Goal: Task Accomplishment & Management: Use online tool/utility

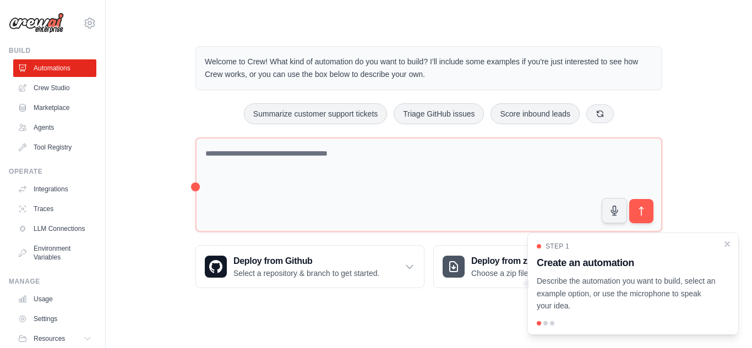
click at [692, 121] on div "Welcome to Crew! What kind of automation do you want to build? I'll include som…" at bounding box center [428, 167] width 611 height 277
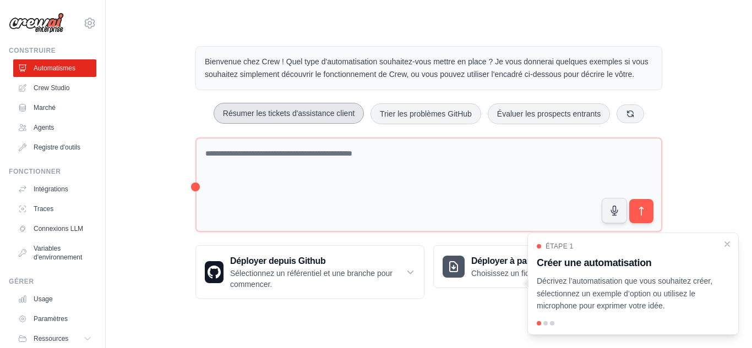
click at [321, 112] on font "Résumer les tickets d'assistance client" at bounding box center [289, 113] width 132 height 9
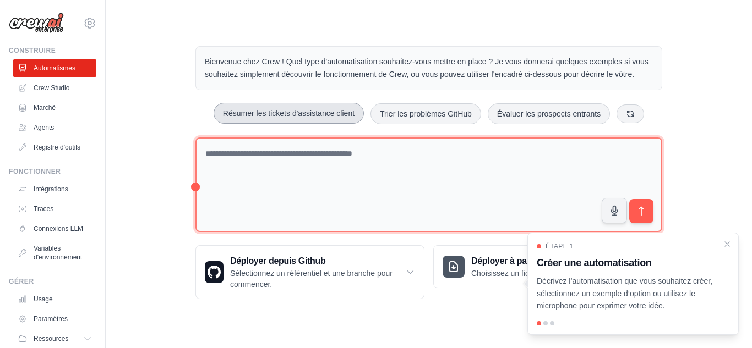
type textarea "**********"
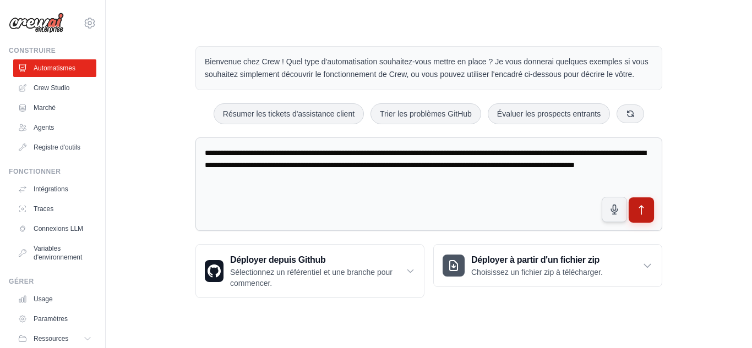
click at [649, 215] on button "submit" at bounding box center [641, 210] width 25 height 25
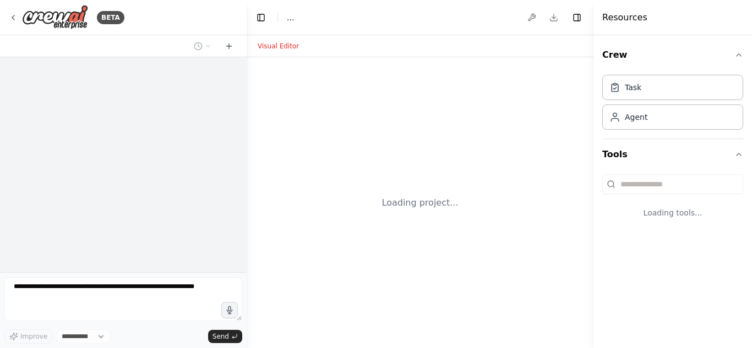
select select "****"
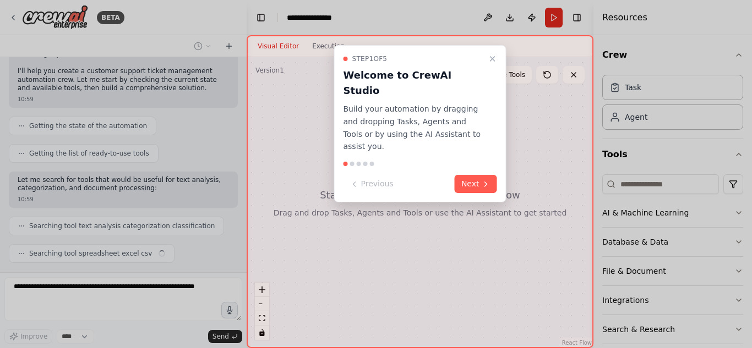
scroll to position [122, 0]
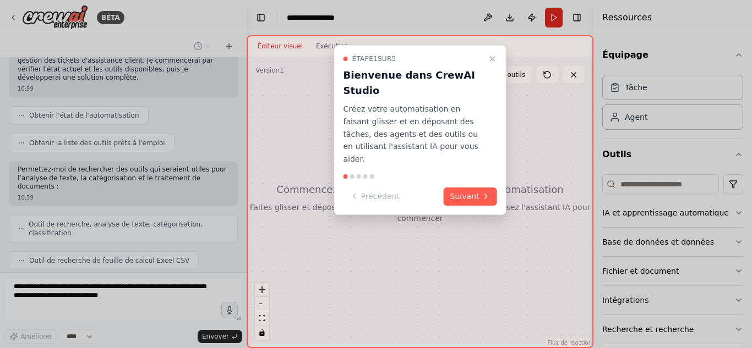
click at [470, 134] on p "Créez votre automatisation en faisant glisser et en déposant des tâches, des ag…" at bounding box center [413, 134] width 140 height 63
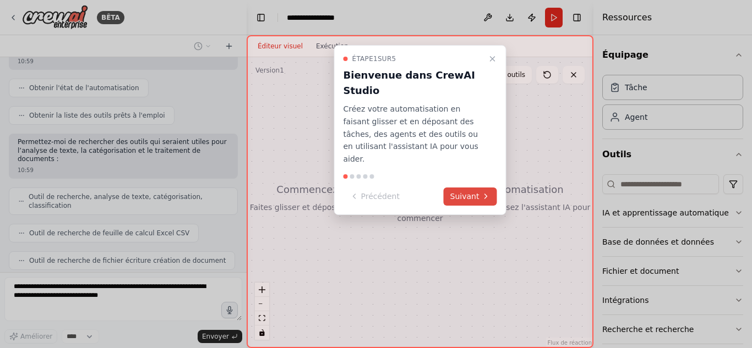
click at [476, 191] on font "Suivant" at bounding box center [464, 197] width 29 height 12
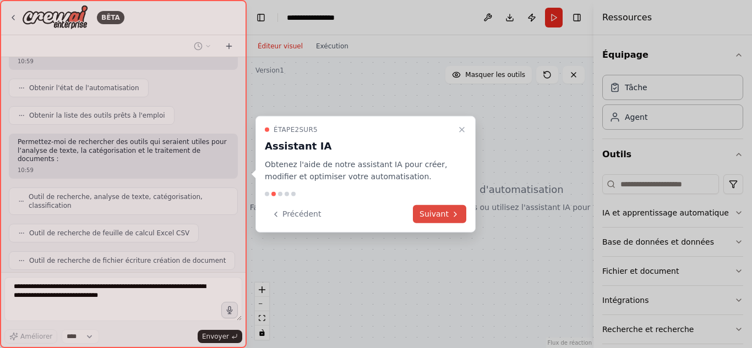
click at [451, 211] on icon at bounding box center [455, 214] width 9 height 9
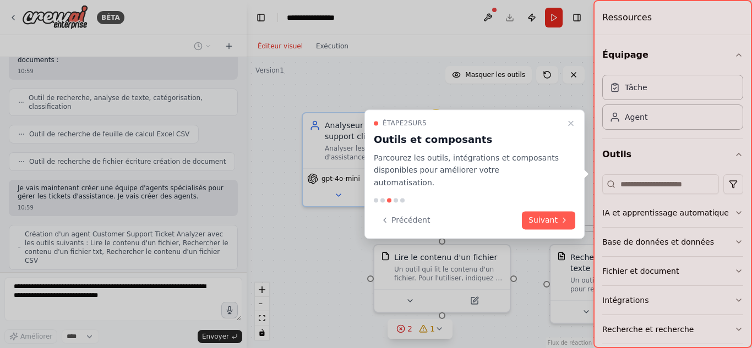
scroll to position [239, 0]
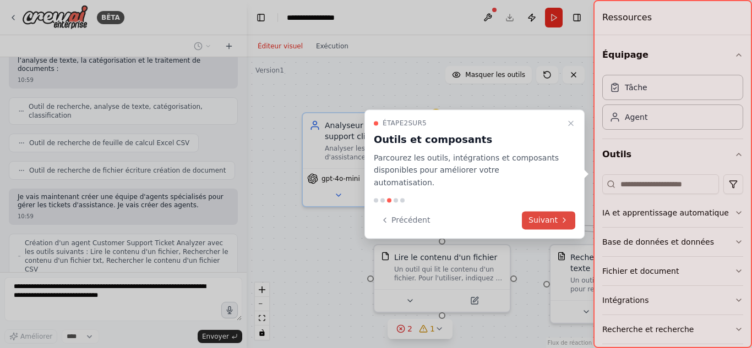
click at [565, 211] on button "Suivant" at bounding box center [548, 220] width 53 height 18
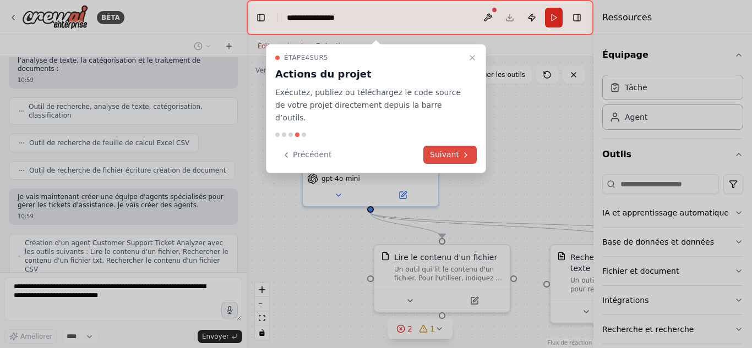
scroll to position [267, 0]
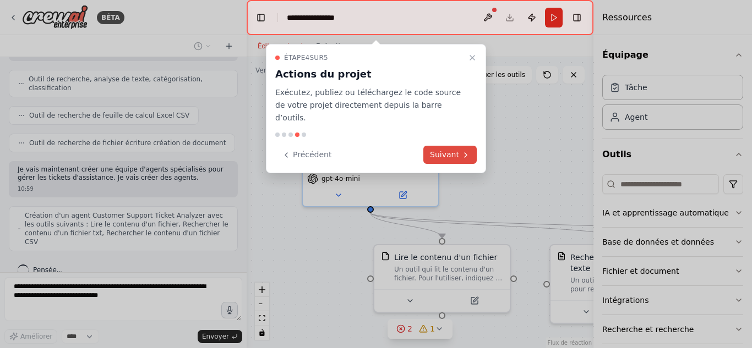
click at [432, 146] on button "Suivant" at bounding box center [449, 155] width 53 height 18
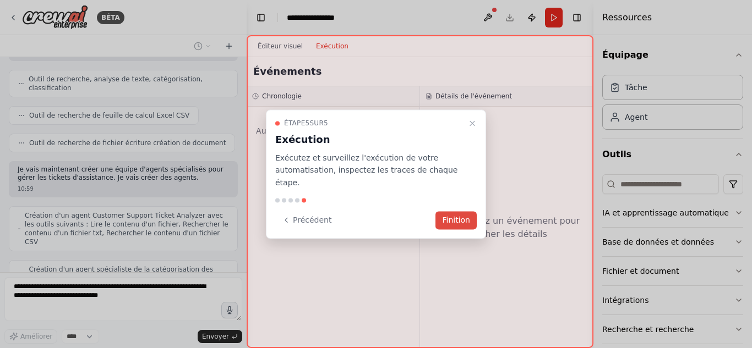
click at [463, 211] on button "Finition" at bounding box center [455, 220] width 41 height 18
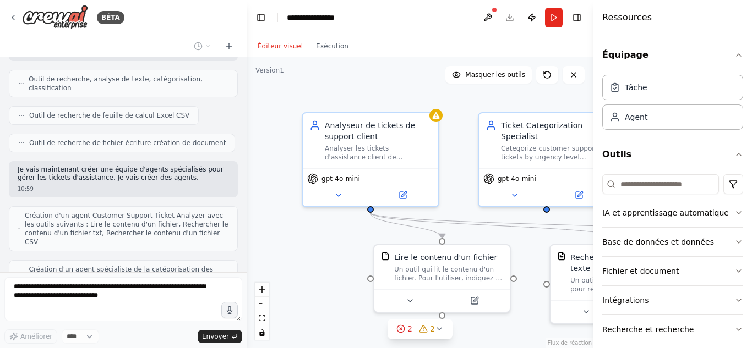
scroll to position [294, 0]
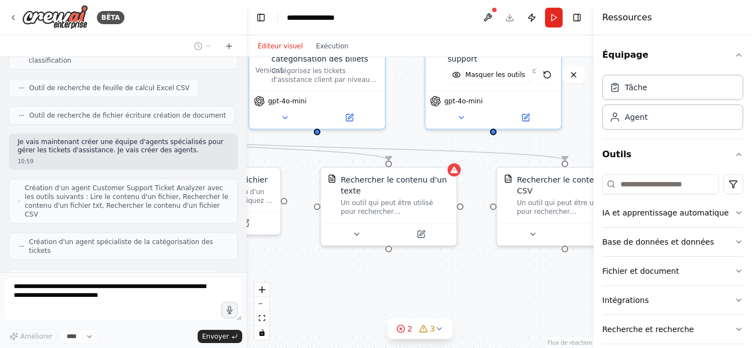
drag, startPoint x: 463, startPoint y: 207, endPoint x: 233, endPoint y: 129, distance: 242.3
click at [233, 129] on div "BÊTA Créez une équipe qui lit automatiquement les tickets d'assistance client, …" at bounding box center [376, 174] width 752 height 348
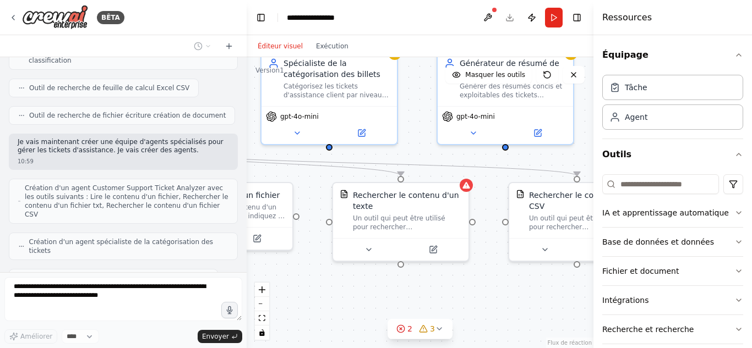
scroll to position [322, 0]
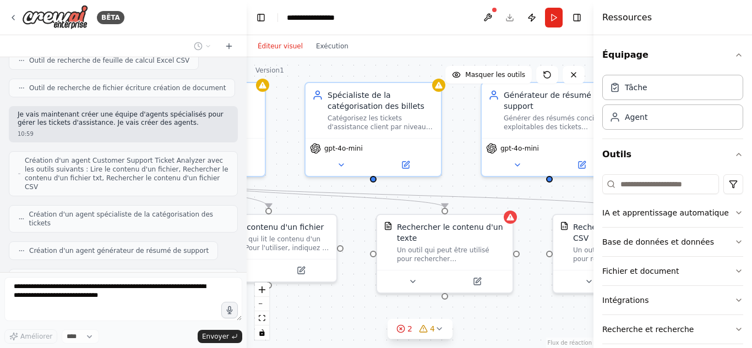
drag, startPoint x: 467, startPoint y: 288, endPoint x: 523, endPoint y: 336, distance: 73.4
click at [523, 336] on div ".deletable-edge-delete-btn { width: 20px; height: 20px; border: 0px solid #ffff…" at bounding box center [420, 202] width 347 height 291
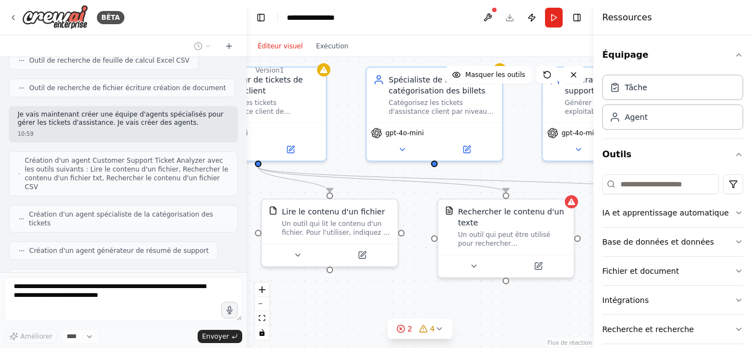
drag, startPoint x: 355, startPoint y: 294, endPoint x: 416, endPoint y: 279, distance: 63.0
click at [416, 279] on div ".deletable-edge-delete-btn { width: 20px; height: 20px; border: 0px solid #ffff…" at bounding box center [420, 202] width 347 height 291
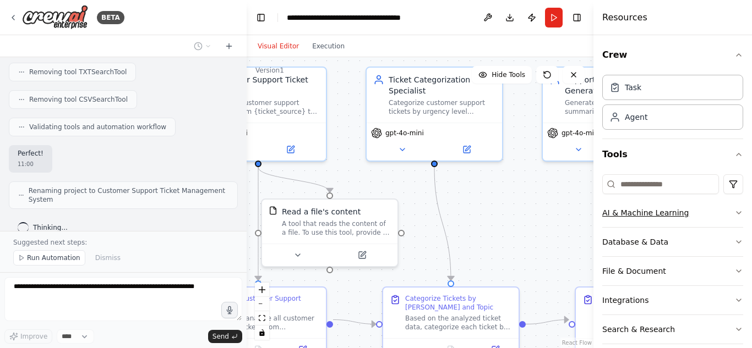
scroll to position [926, 0]
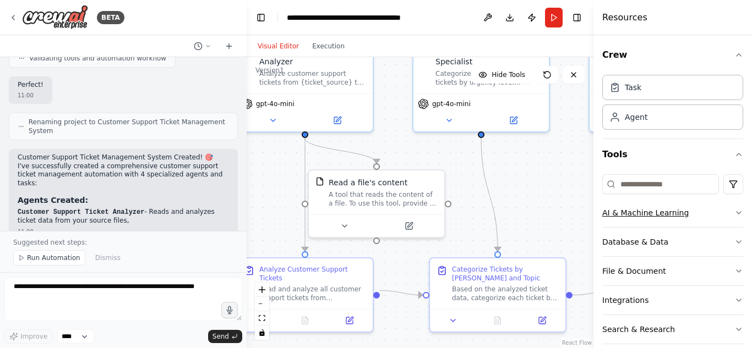
drag, startPoint x: 508, startPoint y: 205, endPoint x: 555, endPoint y: 176, distance: 55.1
click at [555, 176] on div ".deletable-edge-delete-btn { width: 20px; height: 20px; border: 0px solid #ffff…" at bounding box center [420, 202] width 347 height 291
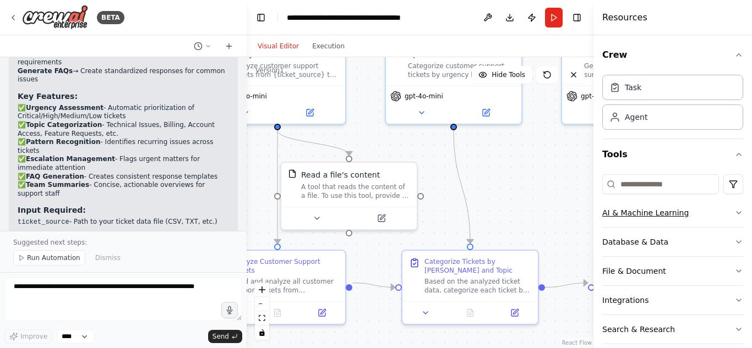
drag, startPoint x: 527, startPoint y: 143, endPoint x: 516, endPoint y: 141, distance: 10.7
click at [516, 141] on div ".deletable-edge-delete-btn { width: 20px; height: 20px; border: 0px solid #ffff…" at bounding box center [420, 202] width 347 height 291
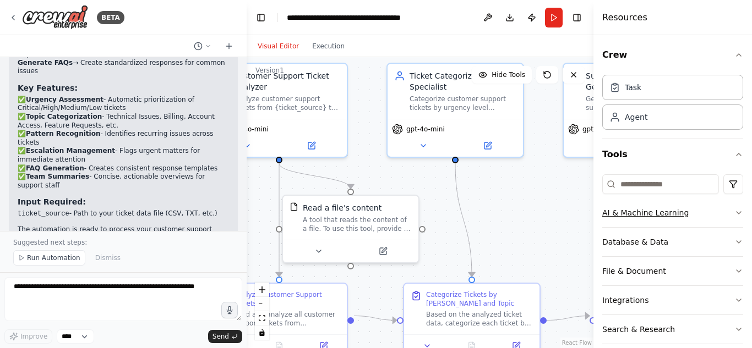
drag, startPoint x: 529, startPoint y: 176, endPoint x: 508, endPoint y: 199, distance: 31.5
click at [513, 198] on div ".deletable-edge-delete-btn { width: 20px; height: 20px; border: 0px solid #ffff…" at bounding box center [420, 202] width 347 height 291
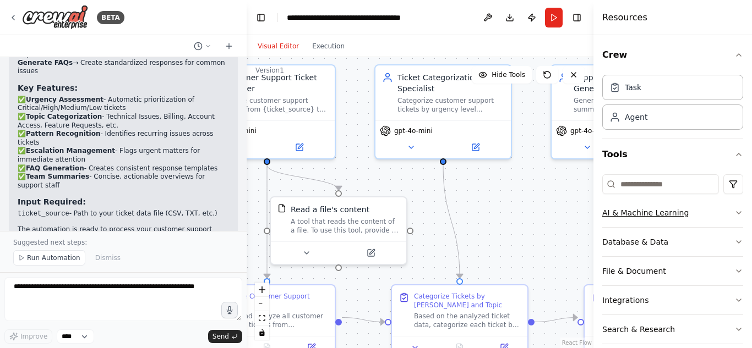
scroll to position [1339, 0]
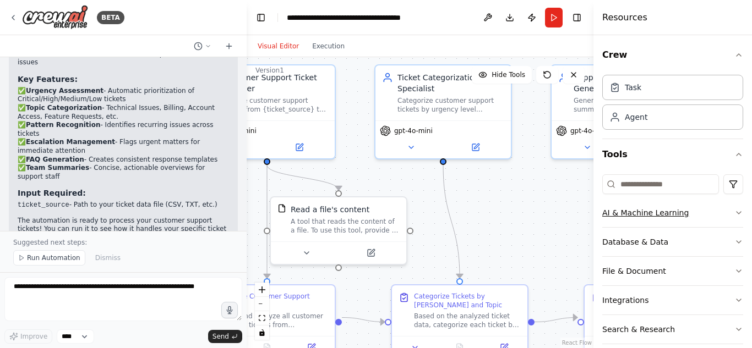
drag, startPoint x: 493, startPoint y: 199, endPoint x: 485, endPoint y: 199, distance: 7.7
click at [491, 199] on div ".deletable-edge-delete-btn { width: 20px; height: 20px; border: 0px solid #ffff…" at bounding box center [420, 202] width 347 height 291
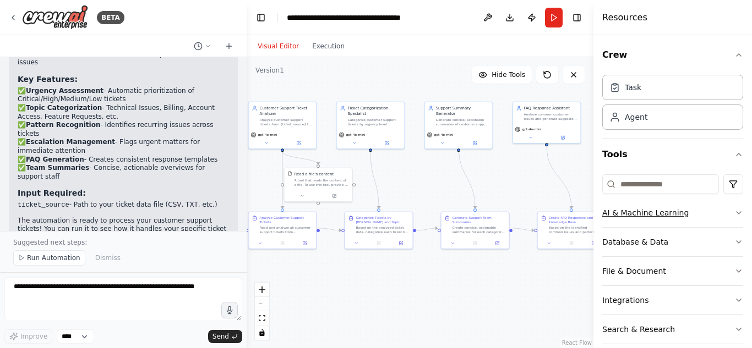
drag, startPoint x: 503, startPoint y: 225, endPoint x: 412, endPoint y: 188, distance: 98.7
click at [412, 188] on div ".deletable-edge-delete-btn { width: 20px; height: 20px; border: 0px solid #ffff…" at bounding box center [420, 202] width 347 height 291
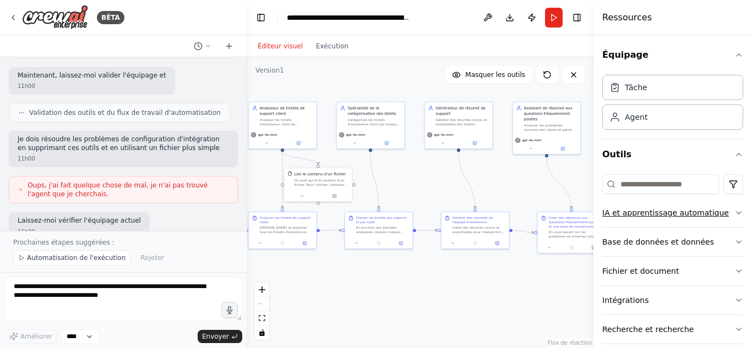
scroll to position [769, 0]
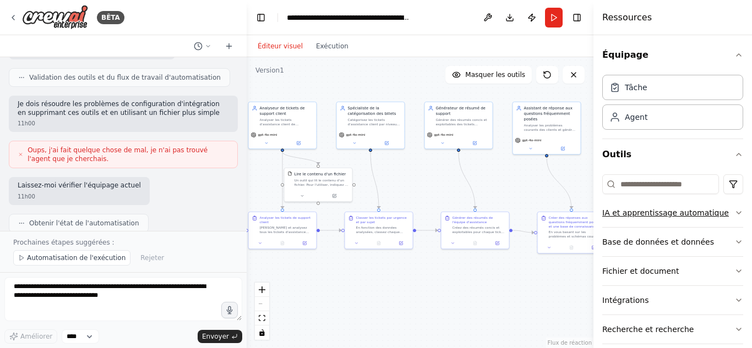
click at [440, 46] on div "Éditeur visuel Exécution" at bounding box center [420, 46] width 347 height 22
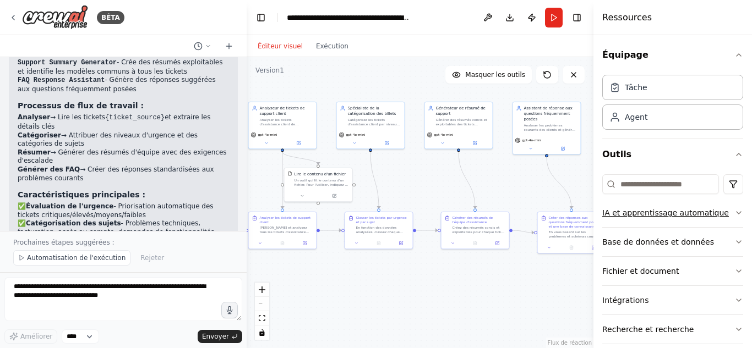
scroll to position [1417, 0]
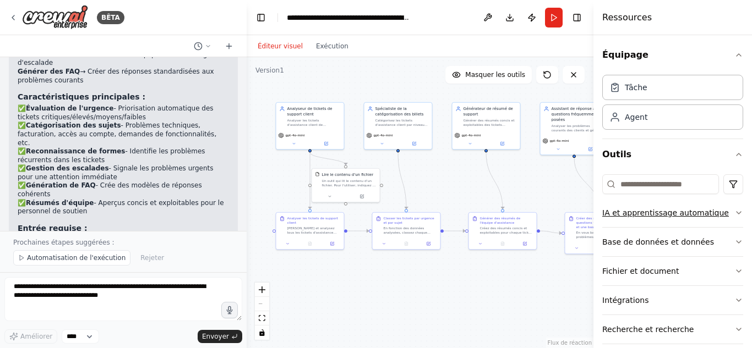
drag, startPoint x: 348, startPoint y: 284, endPoint x: 386, endPoint y: 287, distance: 37.6
click at [383, 287] on div ".deletable-edge-delete-btn { width: 20px; height: 20px; border: 0px solid #ffff…" at bounding box center [420, 202] width 347 height 291
drag, startPoint x: 422, startPoint y: 309, endPoint x: 415, endPoint y: 304, distance: 7.9
click at [415, 304] on div ".deletable-edge-delete-btn { width: 20px; height: 20px; border: 0px solid #ffff…" at bounding box center [420, 202] width 347 height 291
click at [554, 16] on button "Courir" at bounding box center [554, 18] width 18 height 20
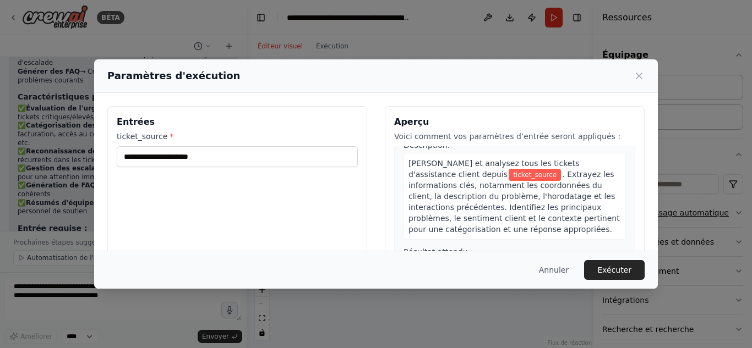
scroll to position [0, 0]
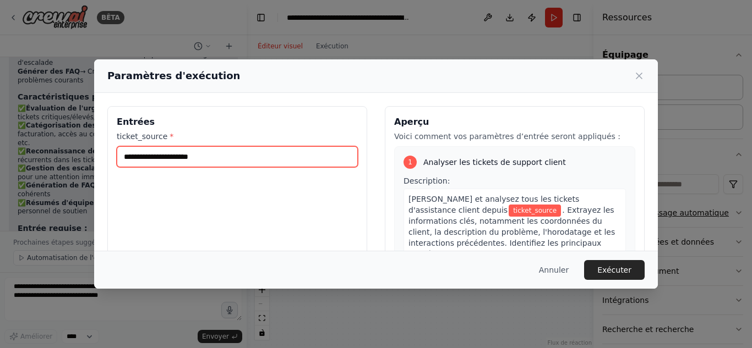
click at [330, 154] on input "ticket_source *" at bounding box center [237, 156] width 241 height 21
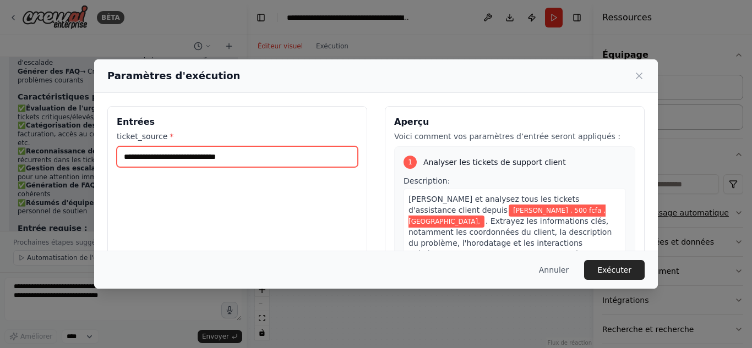
type input "**********"
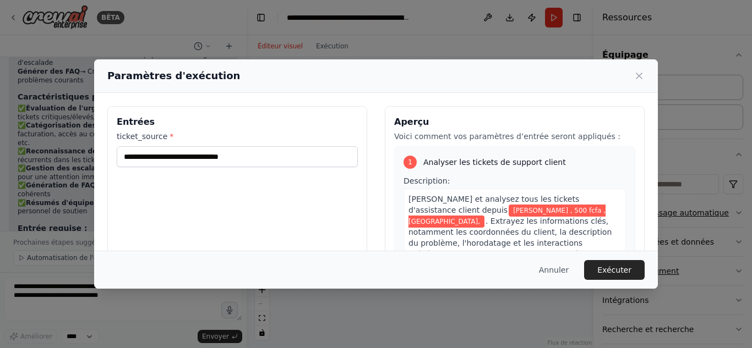
click at [617, 274] on font "Exécuter" at bounding box center [614, 270] width 34 height 9
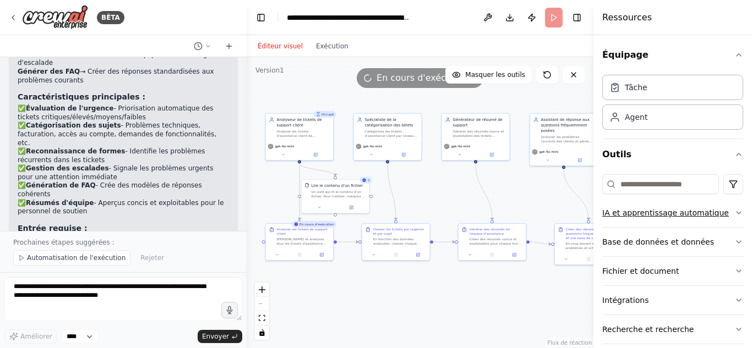
drag, startPoint x: 513, startPoint y: 285, endPoint x: 500, endPoint y: 298, distance: 19.1
click at [500, 298] on div ".deletable-edge-delete-btn { width: 20px; height: 20px; border: 0px solid #ffff…" at bounding box center [420, 202] width 347 height 291
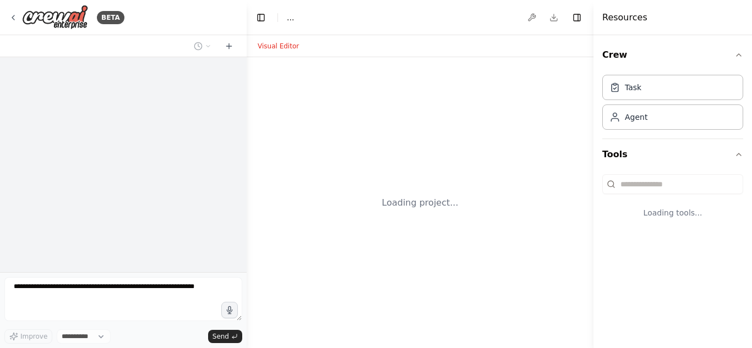
select select "****"
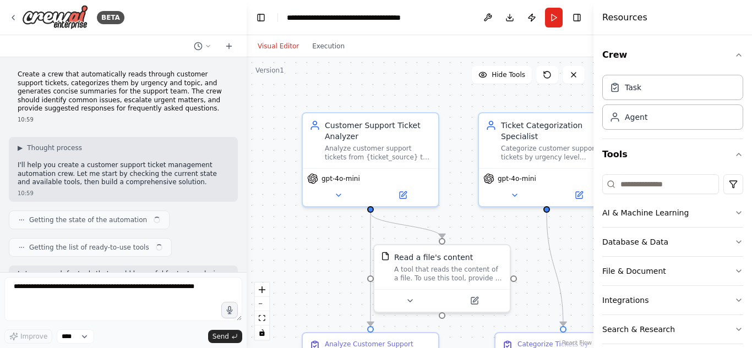
scroll to position [1324, 0]
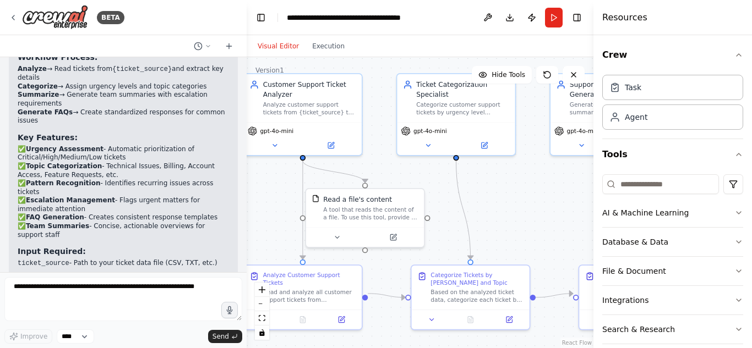
drag, startPoint x: 455, startPoint y: 146, endPoint x: 375, endPoint y: 102, distance: 91.1
click at [375, 102] on div ".deletable-edge-delete-btn { width: 20px; height: 20px; border: 0px solid #ffff…" at bounding box center [420, 202] width 347 height 291
click at [650, 120] on div "Agent" at bounding box center [672, 116] width 141 height 25
click at [647, 114] on div "Agent" at bounding box center [672, 116] width 141 height 25
drag, startPoint x: 647, startPoint y: 114, endPoint x: 649, endPoint y: 127, distance: 12.3
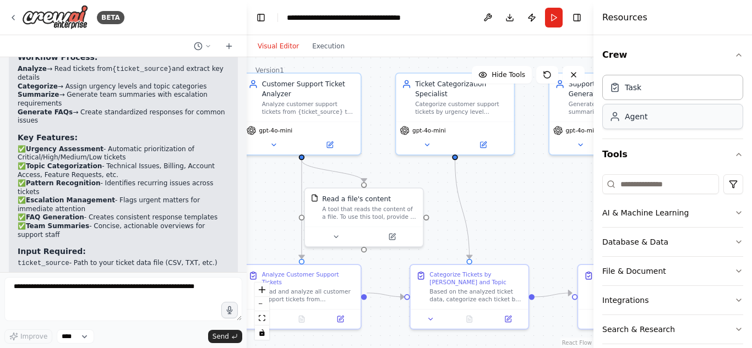
click at [650, 133] on div "Task Agent" at bounding box center [672, 104] width 141 height 68
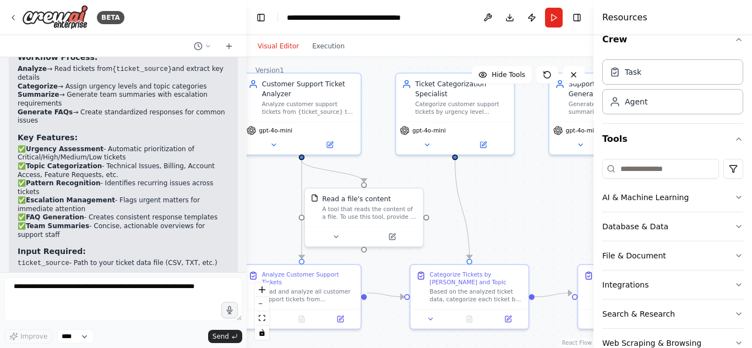
scroll to position [0, 0]
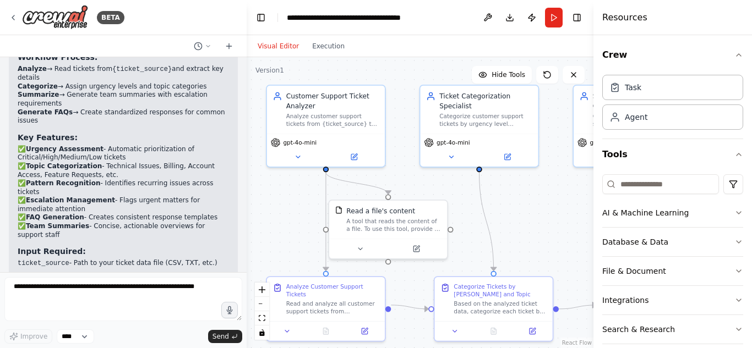
drag, startPoint x: 501, startPoint y: 207, endPoint x: 522, endPoint y: 220, distance: 23.7
click at [522, 220] on div ".deletable-edge-delete-btn { width: 20px; height: 20px; border: 0px solid #ffff…" at bounding box center [420, 202] width 347 height 291
click at [487, 71] on icon at bounding box center [482, 74] width 9 height 9
click at [490, 77] on button "Show Tools" at bounding box center [500, 75] width 63 height 18
click at [506, 16] on button "Download" at bounding box center [510, 18] width 18 height 20
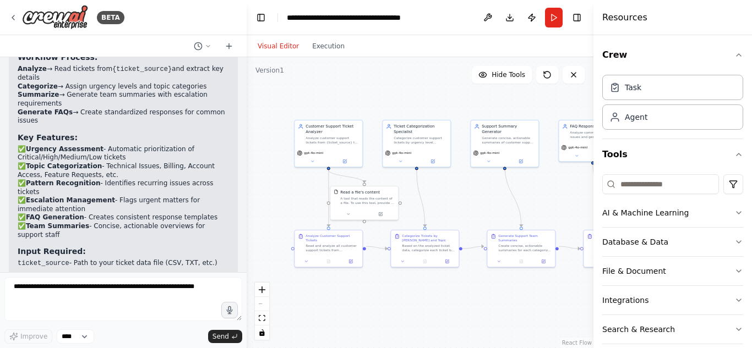
drag, startPoint x: 512, startPoint y: 215, endPoint x: 415, endPoint y: 189, distance: 100.1
click at [415, 190] on div ".deletable-edge-delete-btn { width: 20px; height: 20px; border: 0px solid #ffff…" at bounding box center [420, 202] width 347 height 291
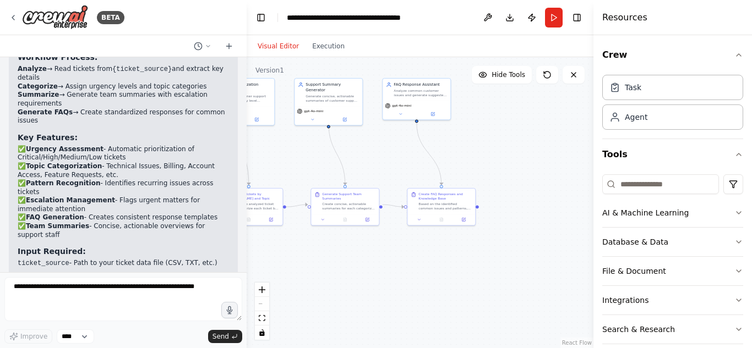
drag, startPoint x: 532, startPoint y: 193, endPoint x: 394, endPoint y: 146, distance: 146.4
click at [366, 151] on div ".deletable-edge-delete-btn { width: 20px; height: 20px; border: 0px solid #ffff…" at bounding box center [420, 202] width 347 height 291
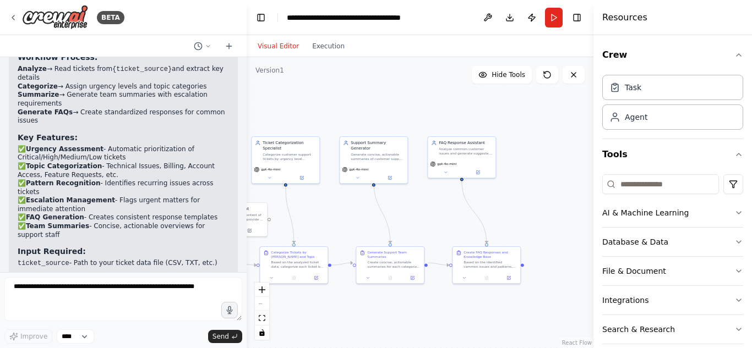
drag, startPoint x: 500, startPoint y: 140, endPoint x: 558, endPoint y: 212, distance: 92.4
click at [558, 212] on div ".deletable-edge-delete-btn { width: 20px; height: 20px; border: 0px solid #ffff…" at bounding box center [420, 202] width 347 height 291
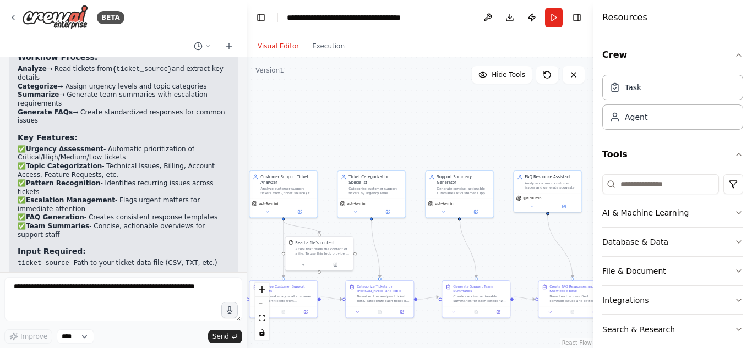
drag, startPoint x: 338, startPoint y: 97, endPoint x: 421, endPoint y: 123, distance: 86.7
click at [421, 122] on div ".deletable-edge-delete-btn { width: 20px; height: 20px; border: 0px solid #ffff…" at bounding box center [420, 202] width 347 height 291
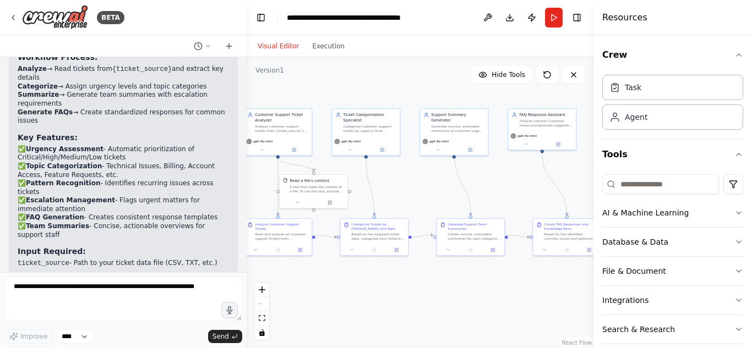
drag, startPoint x: 363, startPoint y: 150, endPoint x: 358, endPoint y: 88, distance: 63.0
click at [358, 88] on div ".deletable-edge-delete-btn { width: 20px; height: 20px; border: 0px solid #ffff…" at bounding box center [420, 202] width 347 height 291
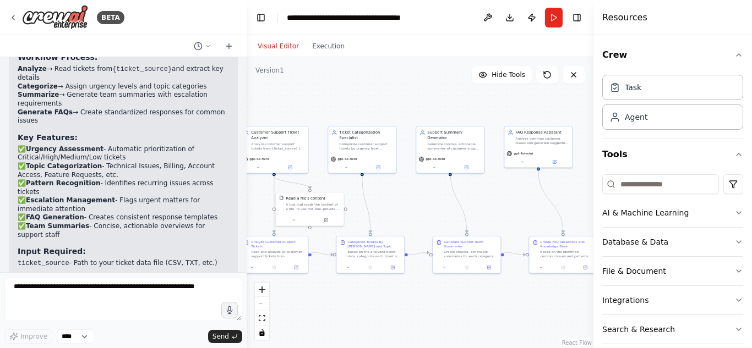
drag, startPoint x: 392, startPoint y: 79, endPoint x: 388, endPoint y: 96, distance: 18.0
click at [388, 96] on div ".deletable-edge-delete-btn { width: 20px; height: 20px; border: 0px solid #ffff…" at bounding box center [420, 202] width 347 height 291
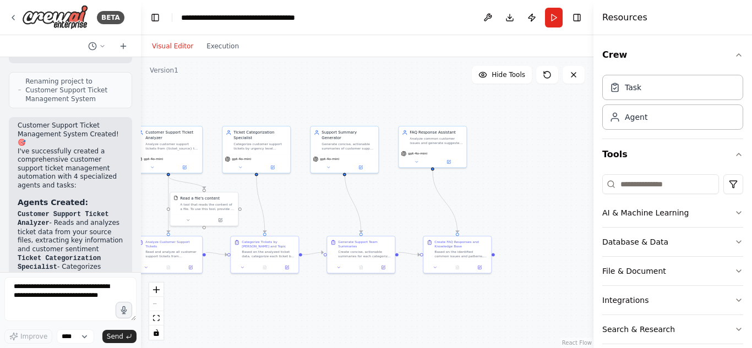
scroll to position [2166, 0]
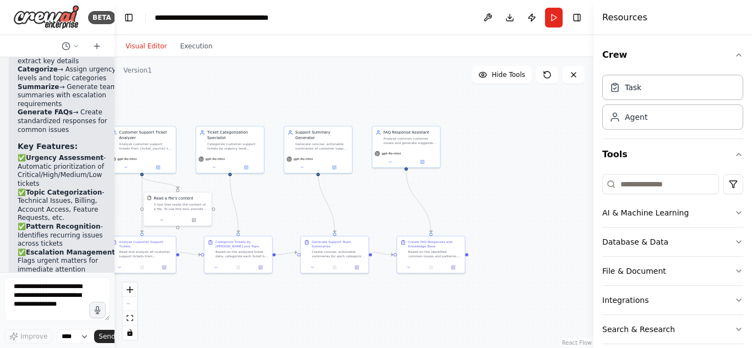
drag, startPoint x: 246, startPoint y: 212, endPoint x: 46, endPoint y: 168, distance: 204.5
click at [46, 168] on div "BETA Create a crew that automatically reads through customer support tickets, c…" at bounding box center [57, 174] width 114 height 348
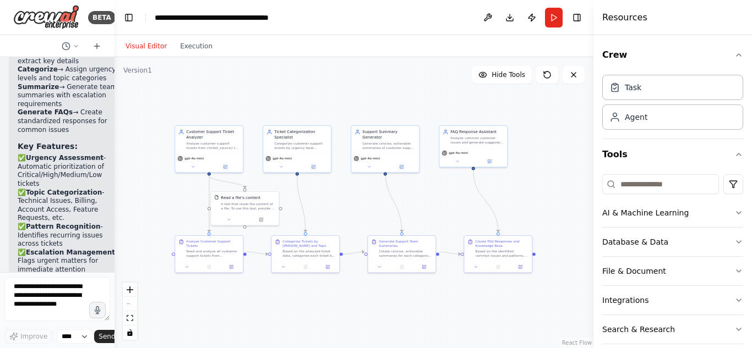
drag, startPoint x: 348, startPoint y: 100, endPoint x: 415, endPoint y: 104, distance: 67.3
click at [415, 104] on div ".deletable-edge-delete-btn { width: 20px; height: 20px; border: 0px solid #ffff…" at bounding box center [353, 202] width 479 height 291
click at [127, 17] on button "Toggle Left Sidebar" at bounding box center [128, 17] width 15 height 15
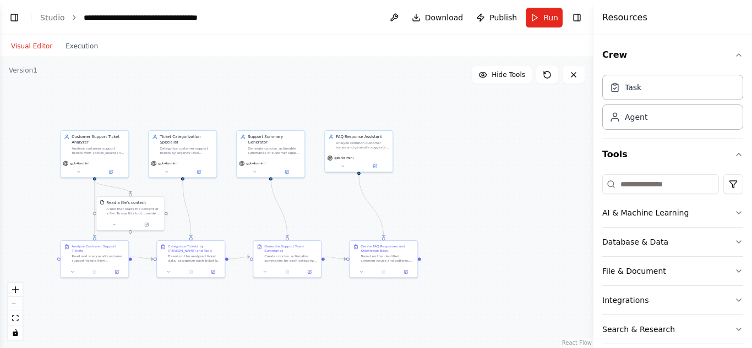
click at [30, 47] on button "Visual Editor" at bounding box center [31, 46] width 54 height 13
click at [55, 14] on link "Studio" at bounding box center [52, 17] width 25 height 9
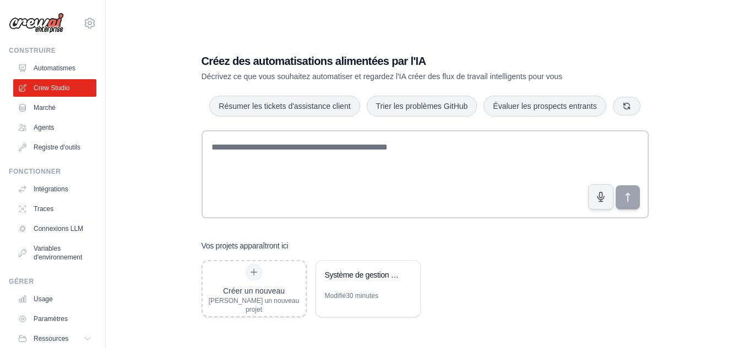
scroll to position [38, 0]
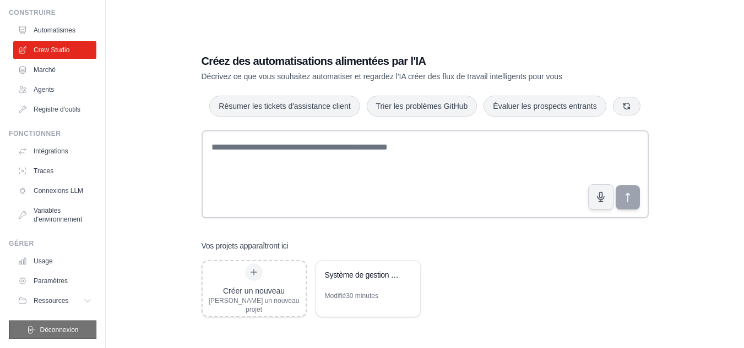
click at [68, 327] on font "Déconnexion" at bounding box center [59, 330] width 39 height 8
click at [64, 329] on font "Déconnexion" at bounding box center [59, 330] width 39 height 8
